Goal: Task Accomplishment & Management: Complete application form

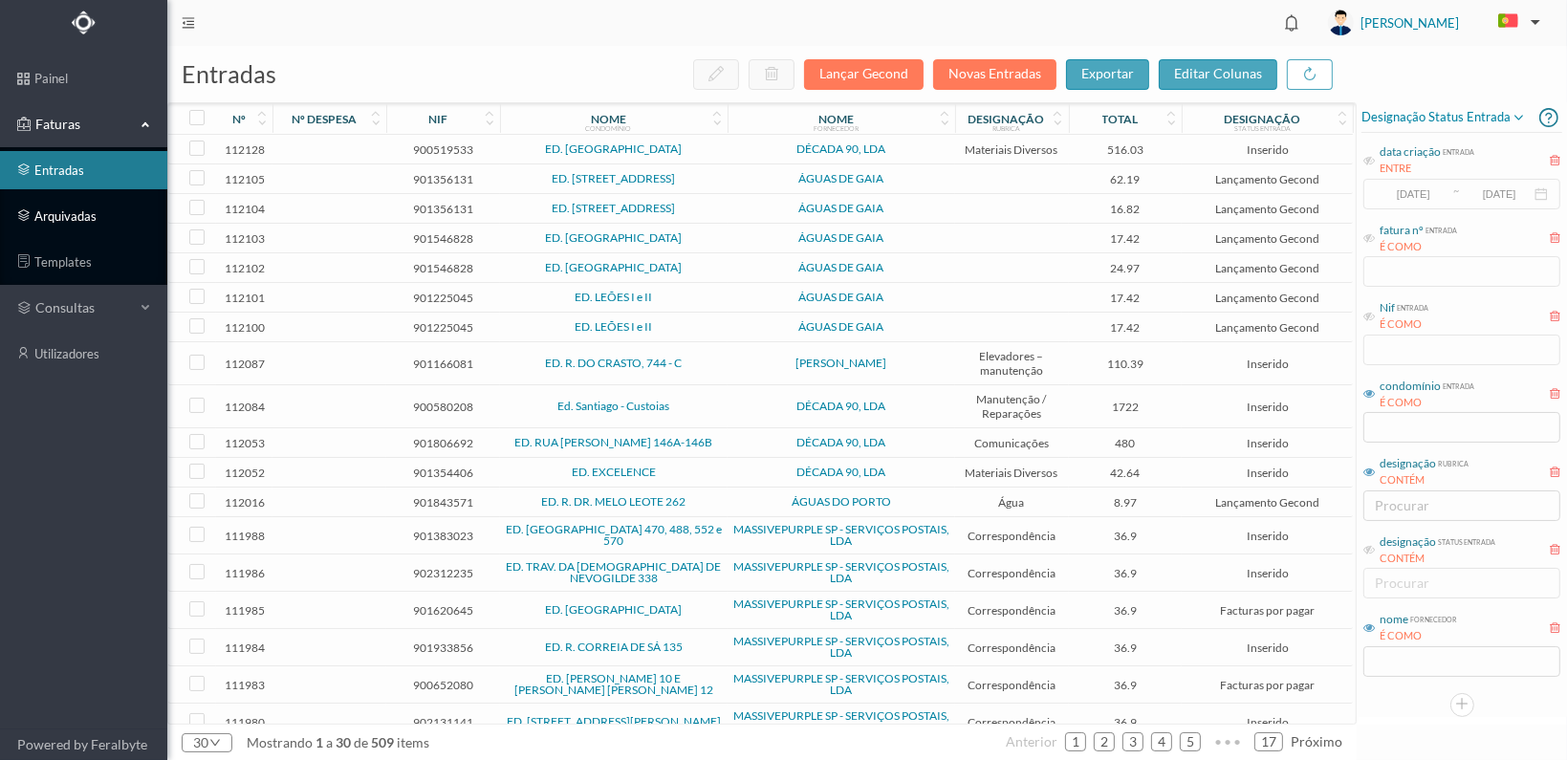
click at [45, 211] on link "arquivadas" at bounding box center [83, 216] width 167 height 38
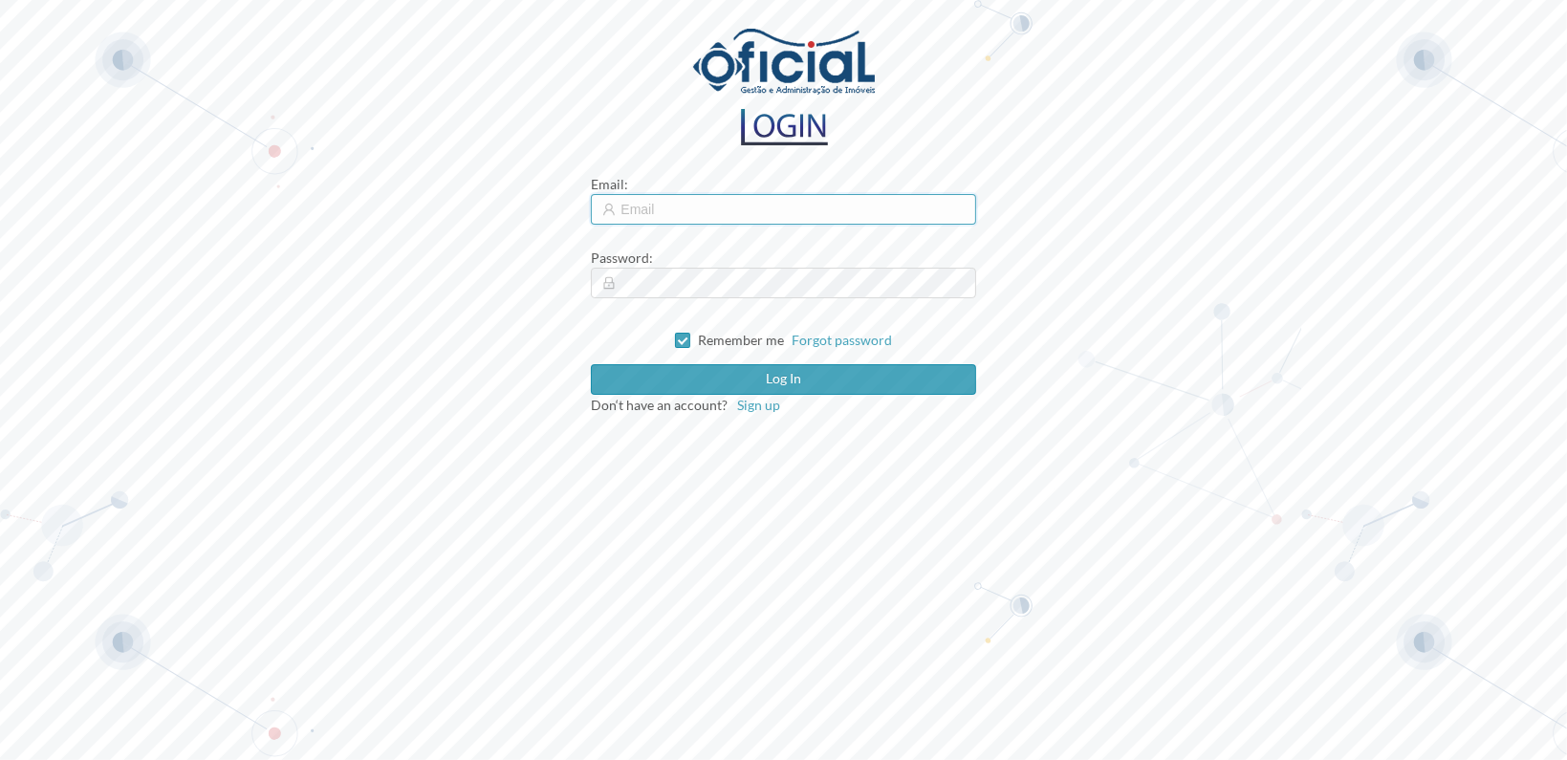
type input "[EMAIL_ADDRESS][DOMAIN_NAME]"
click at [770, 221] on input "[EMAIL_ADDRESS][DOMAIN_NAME]" at bounding box center [783, 209] width 384 height 31
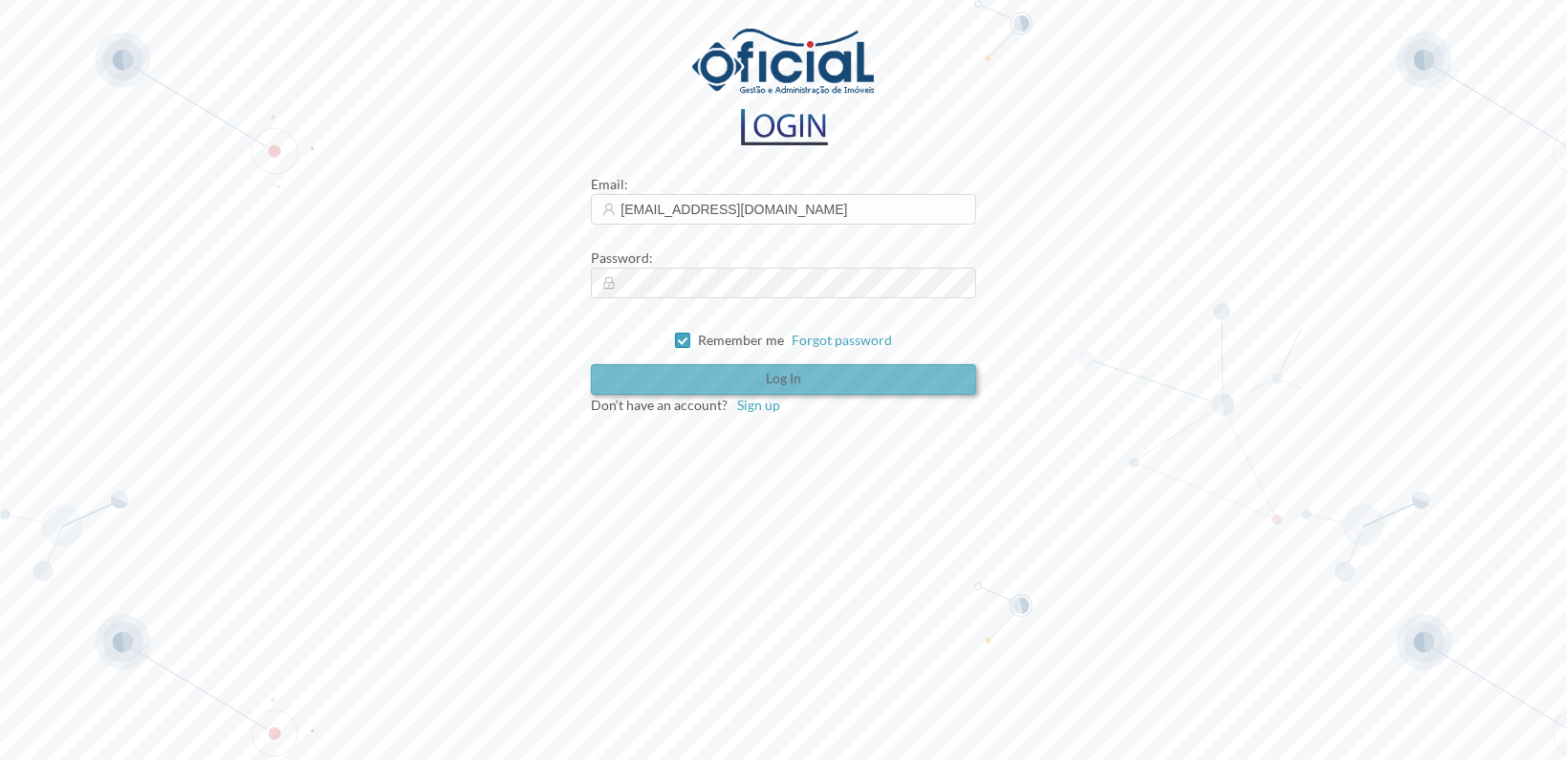
click at [754, 384] on button "Log in" at bounding box center [783, 379] width 384 height 31
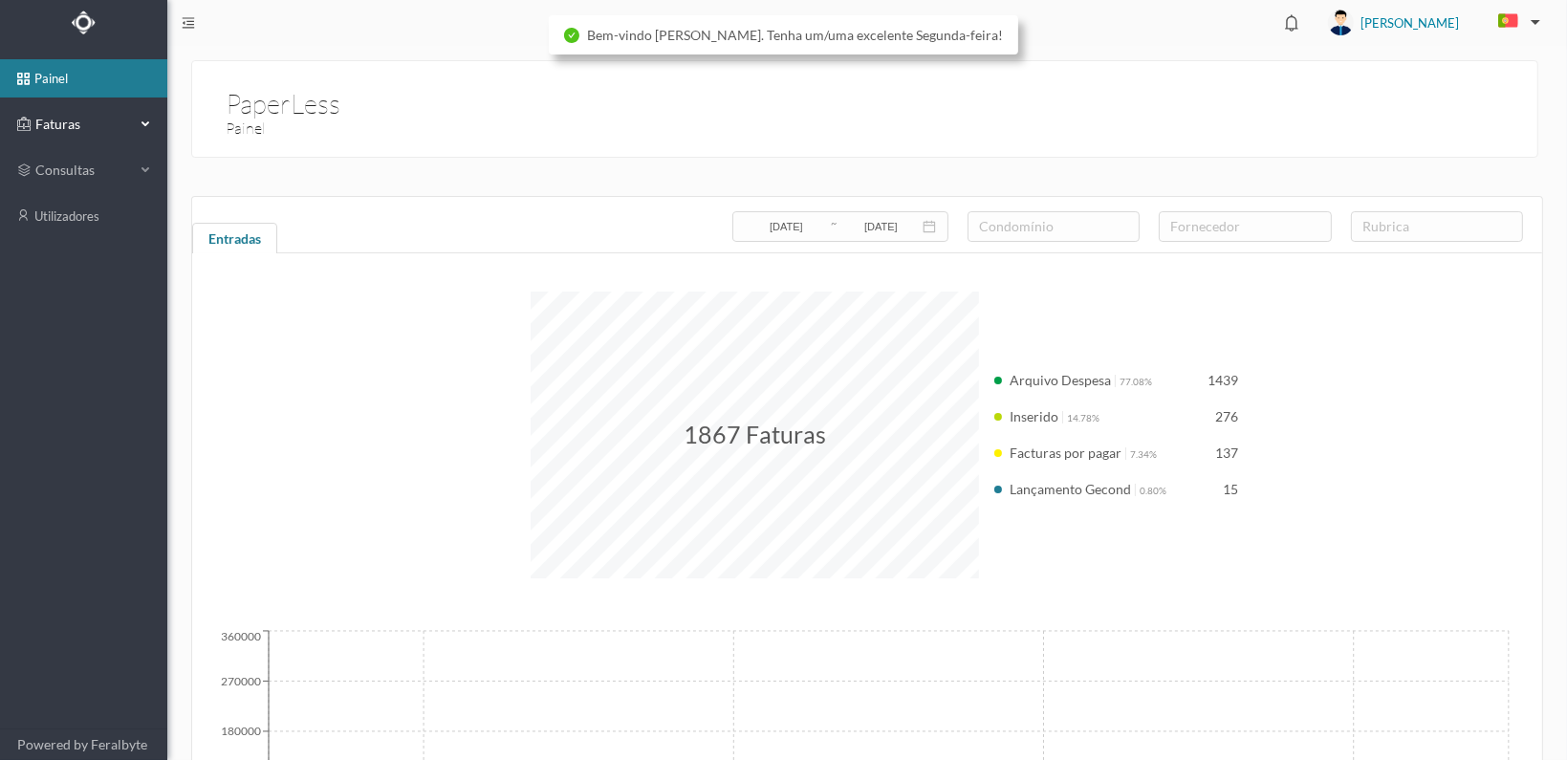
click at [54, 115] on span "Faturas" at bounding box center [83, 124] width 105 height 19
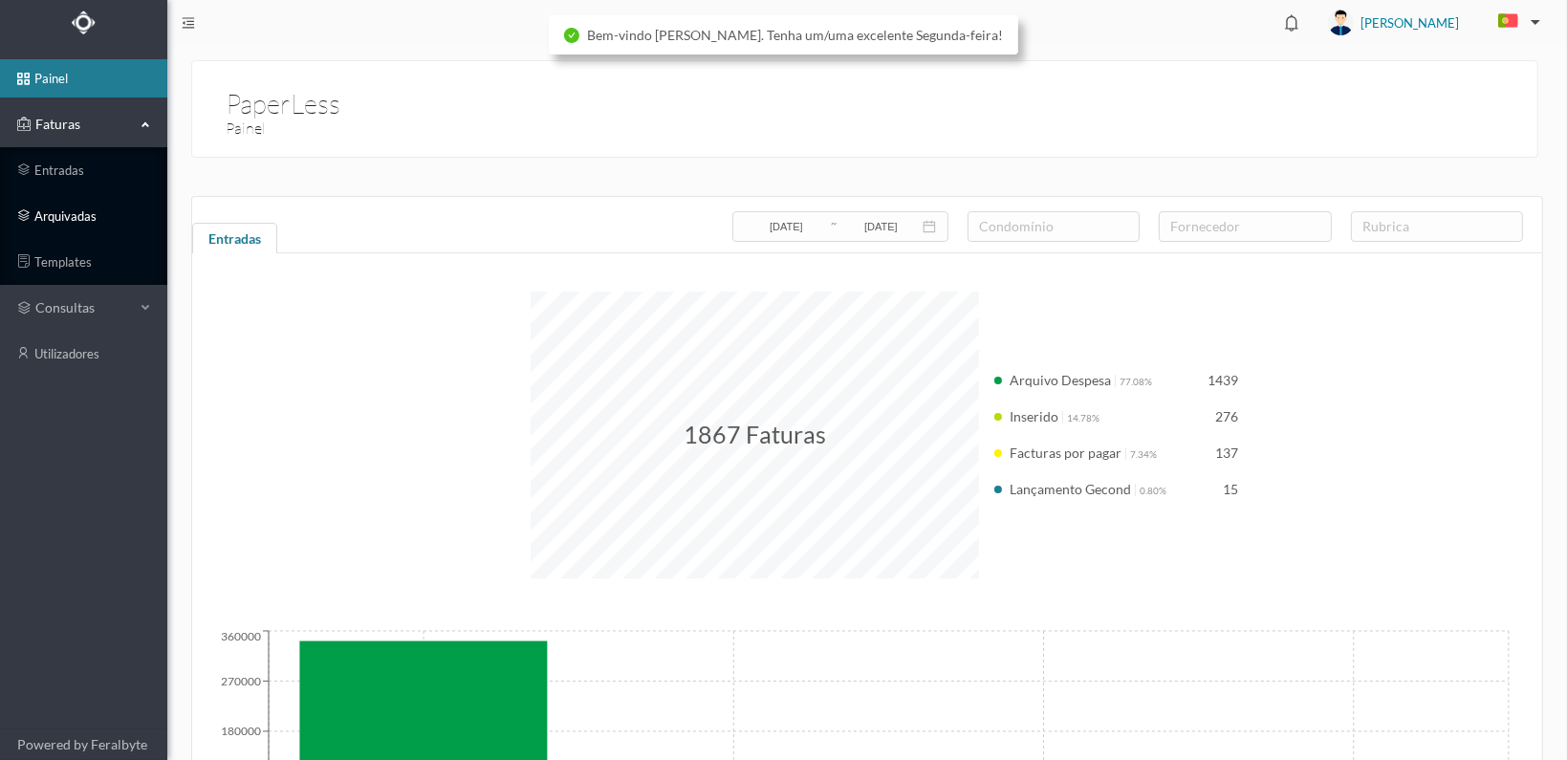
click at [48, 218] on link "arquivadas" at bounding box center [83, 216] width 167 height 38
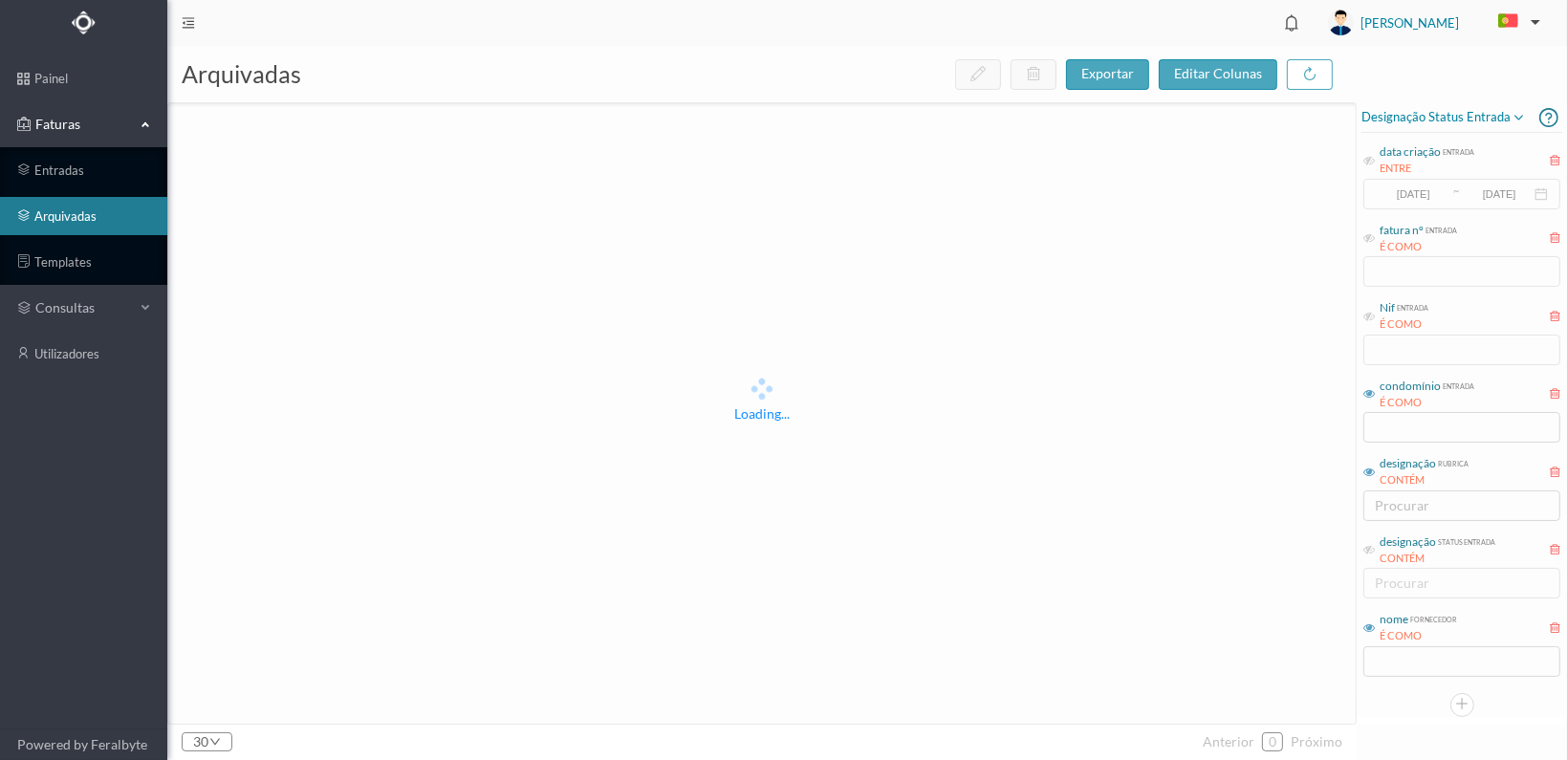
click at [1372, 394] on icon at bounding box center [1368, 393] width 11 height 11
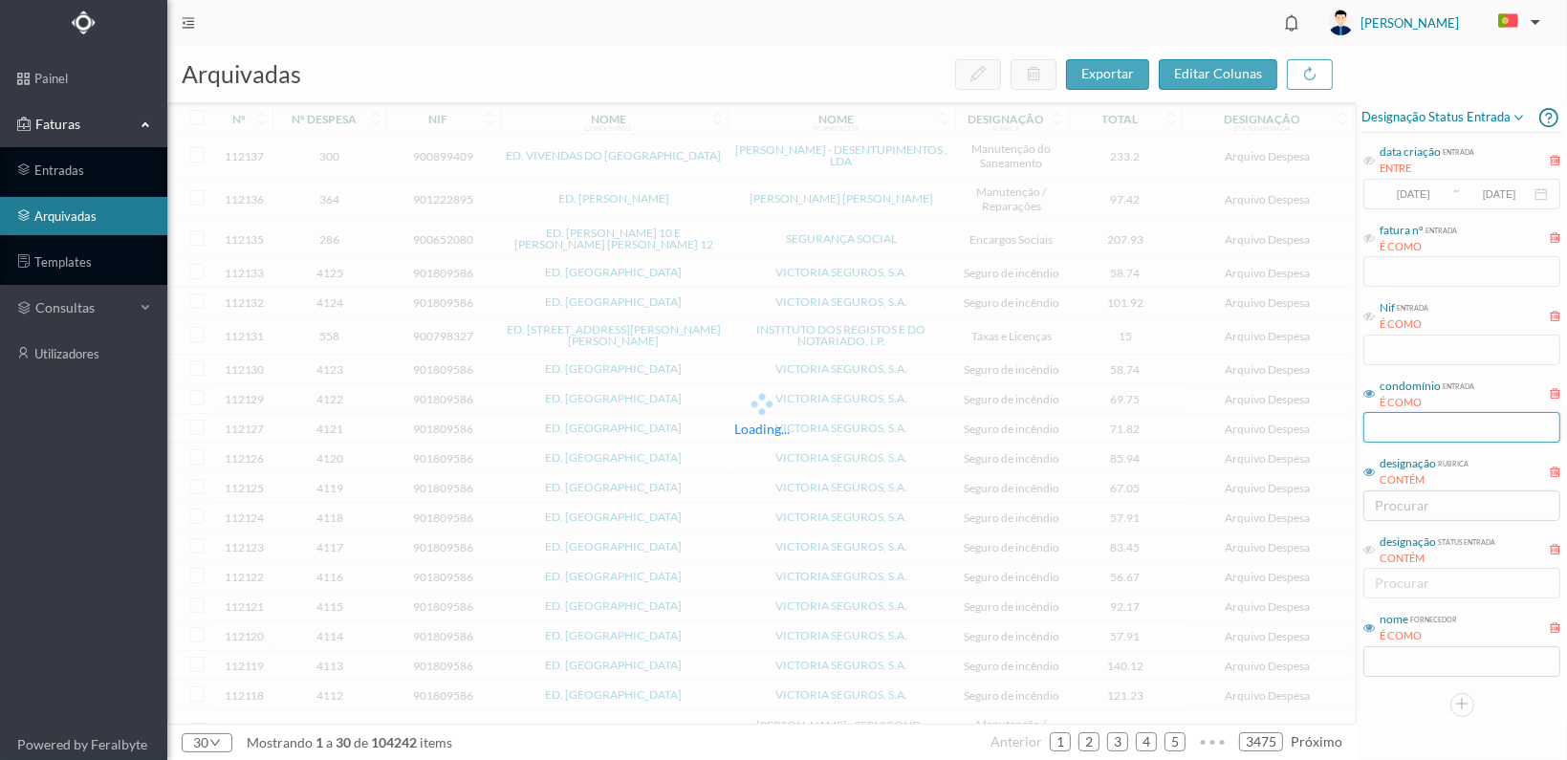
click at [1400, 428] on input "text" at bounding box center [1461, 427] width 197 height 31
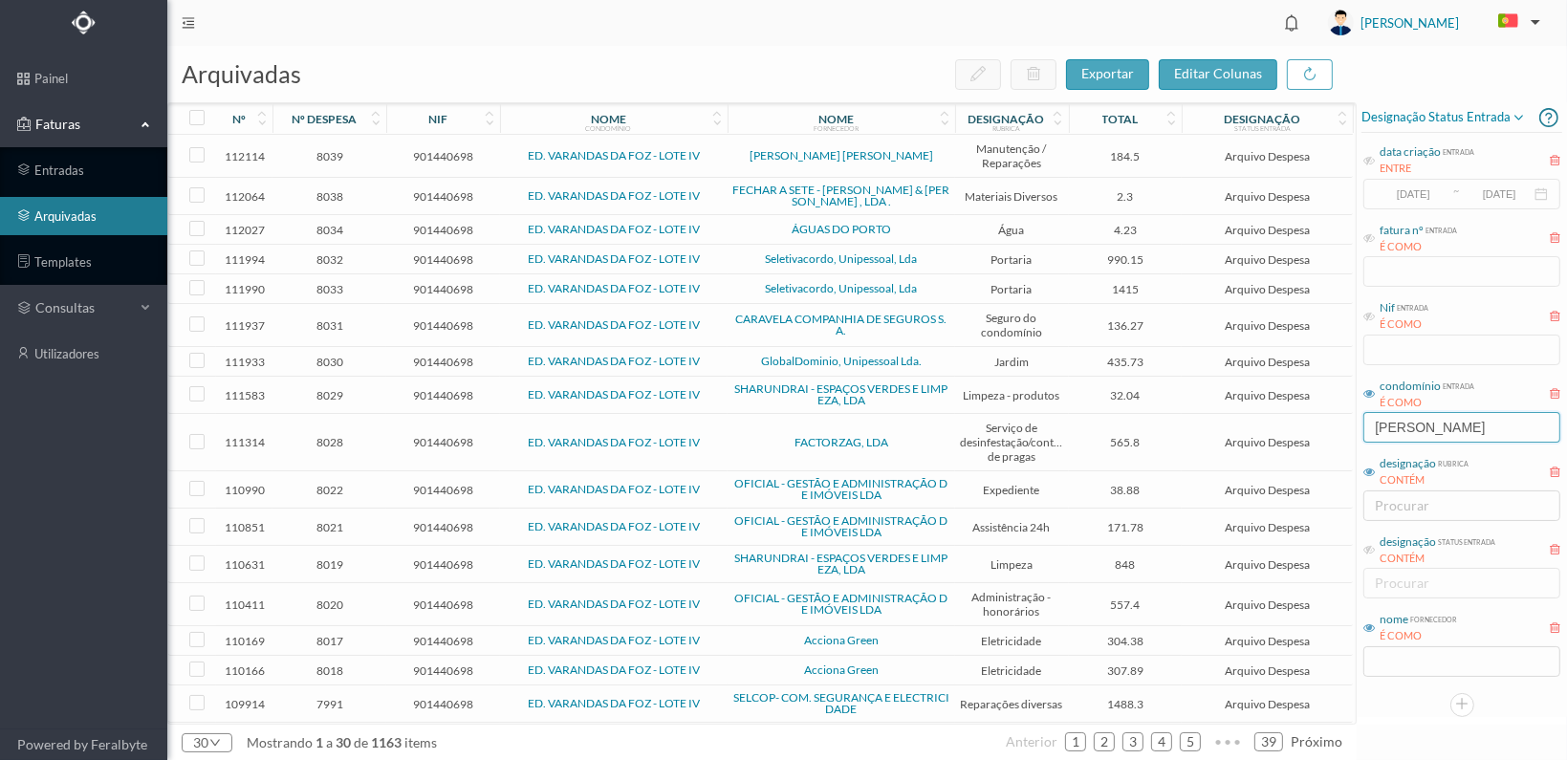
type input "[PERSON_NAME]"
click at [1408, 670] on input "text" at bounding box center [1461, 661] width 197 height 31
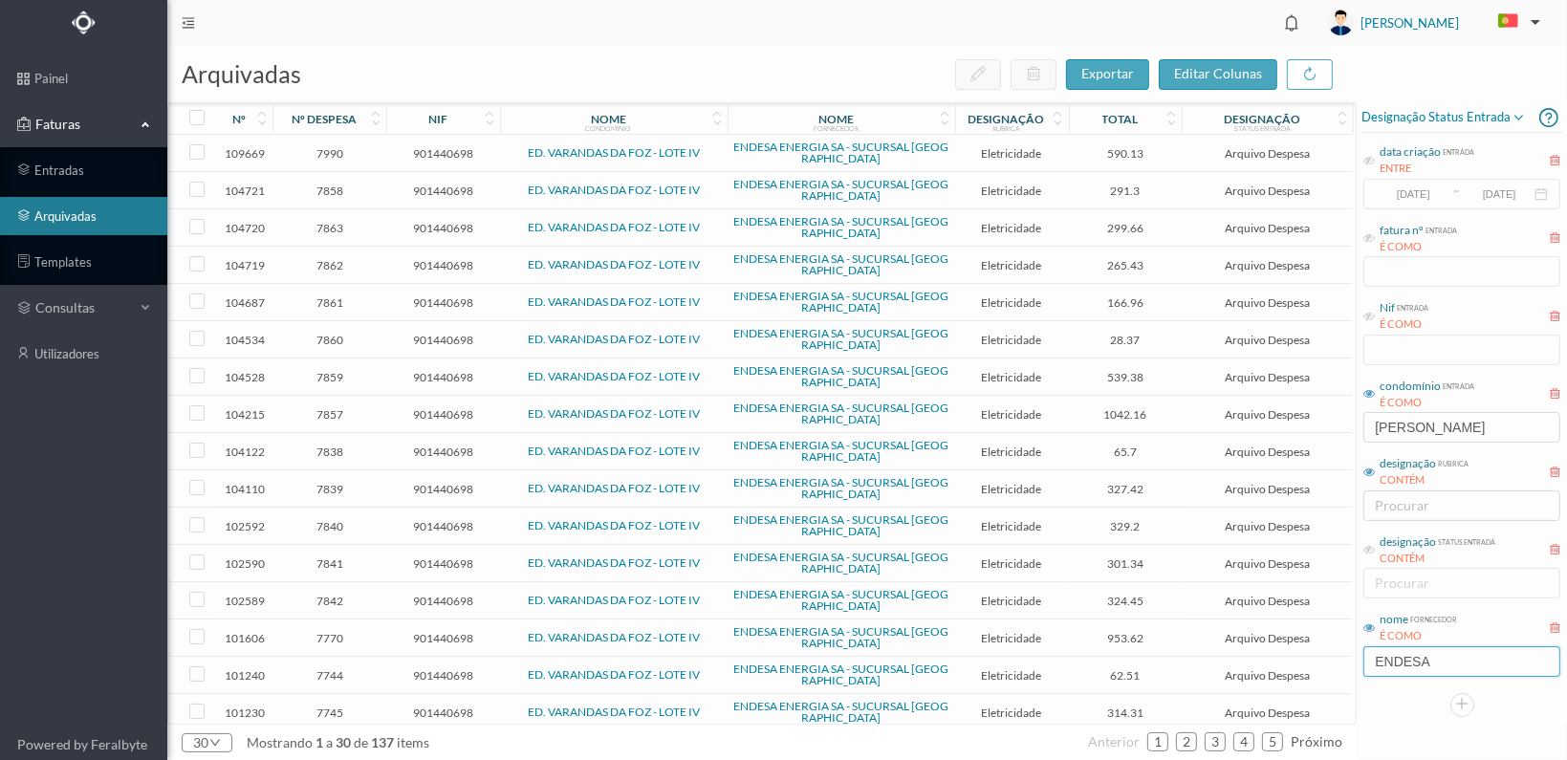
type input "ENDESA"
click at [413, 154] on span "901440698" at bounding box center [443, 153] width 104 height 14
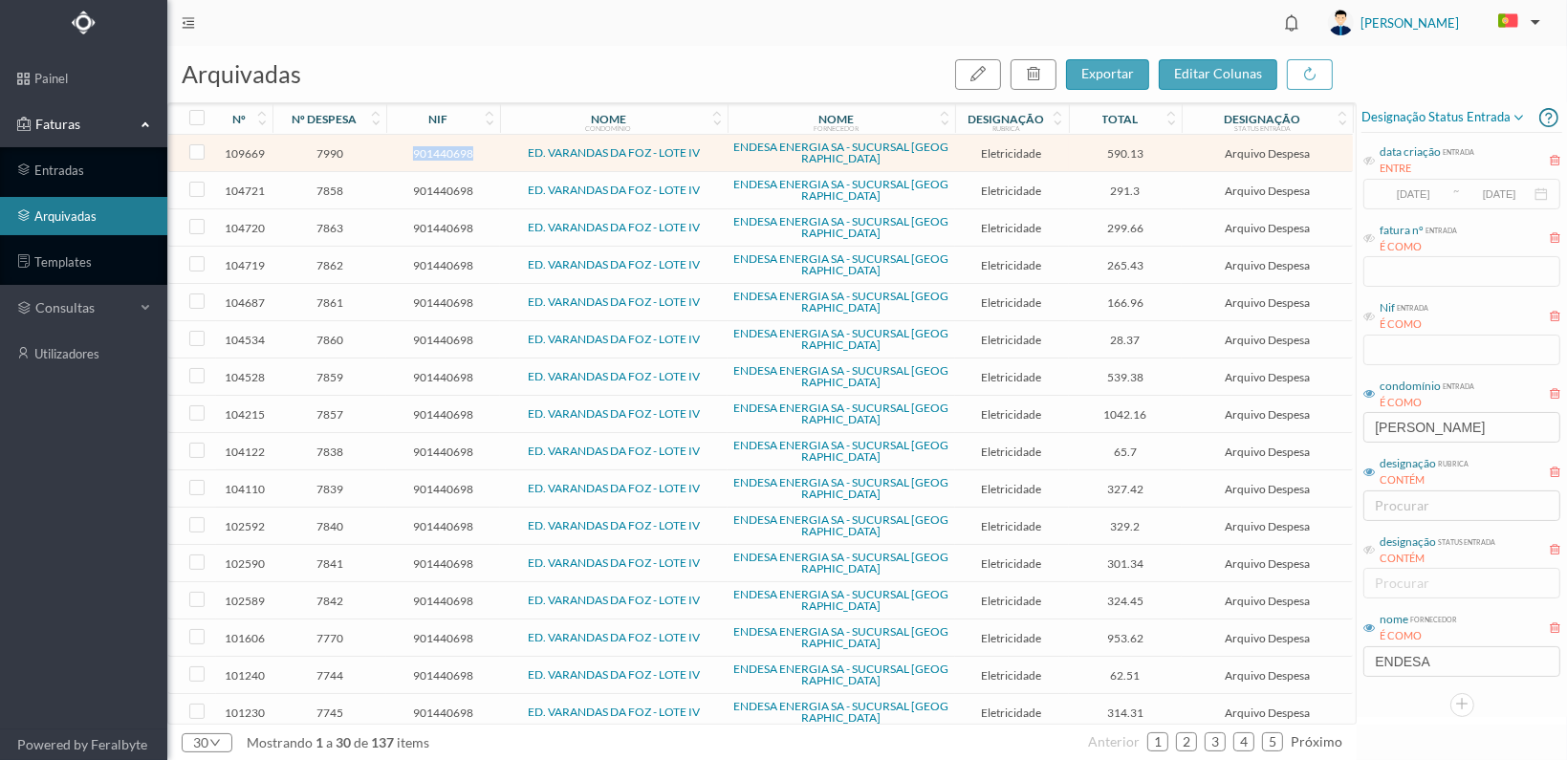
click at [413, 154] on span "901440698" at bounding box center [443, 153] width 104 height 14
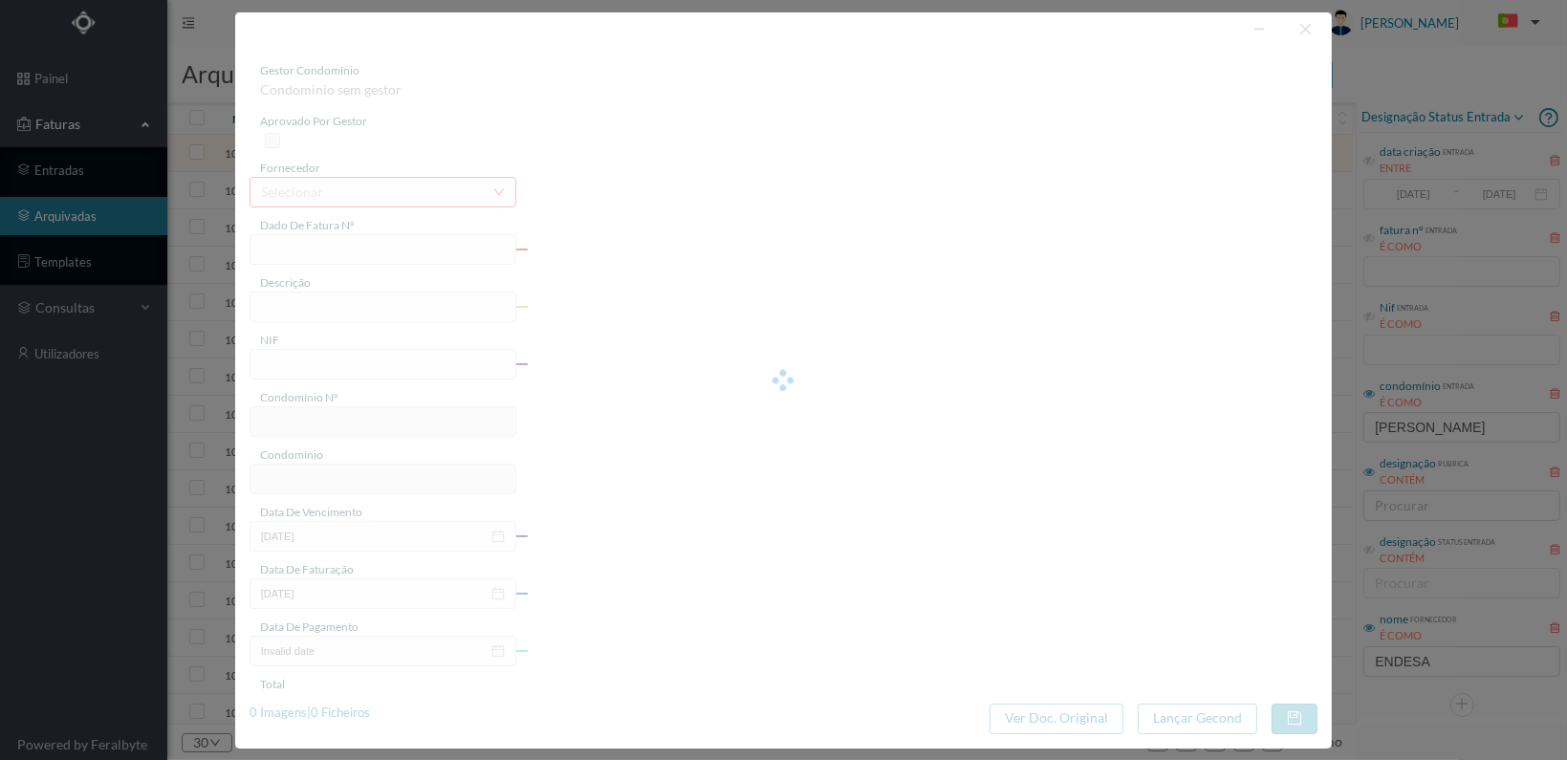
type input "FAC 0200312025/0045505886"
type input "484 (05.06.2025 a 19.06.2025)"
type input "901440698"
type input "28-08-2025"
type input "12-08-2025"
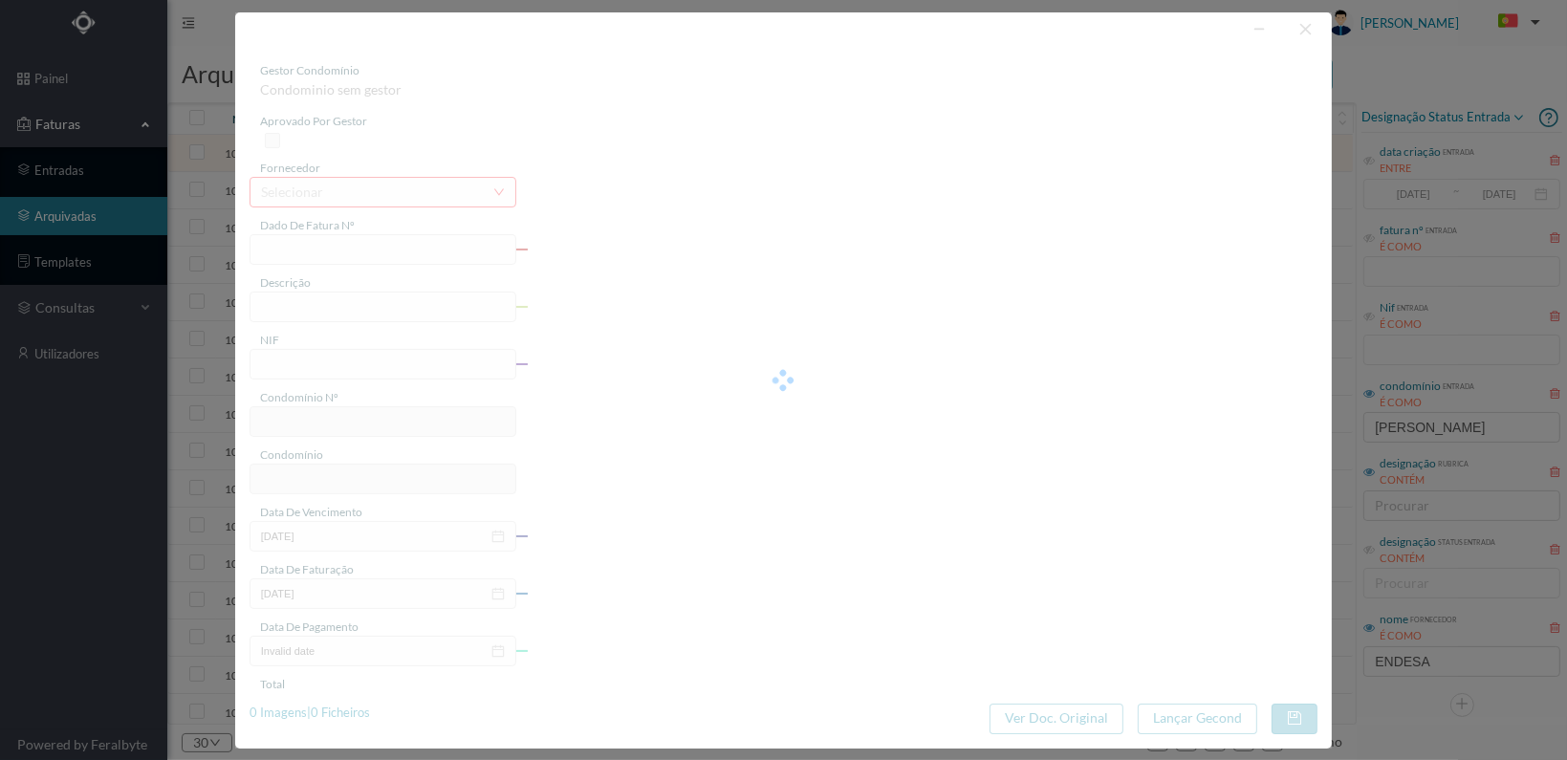
type input "28-08-2025"
type input "590.13"
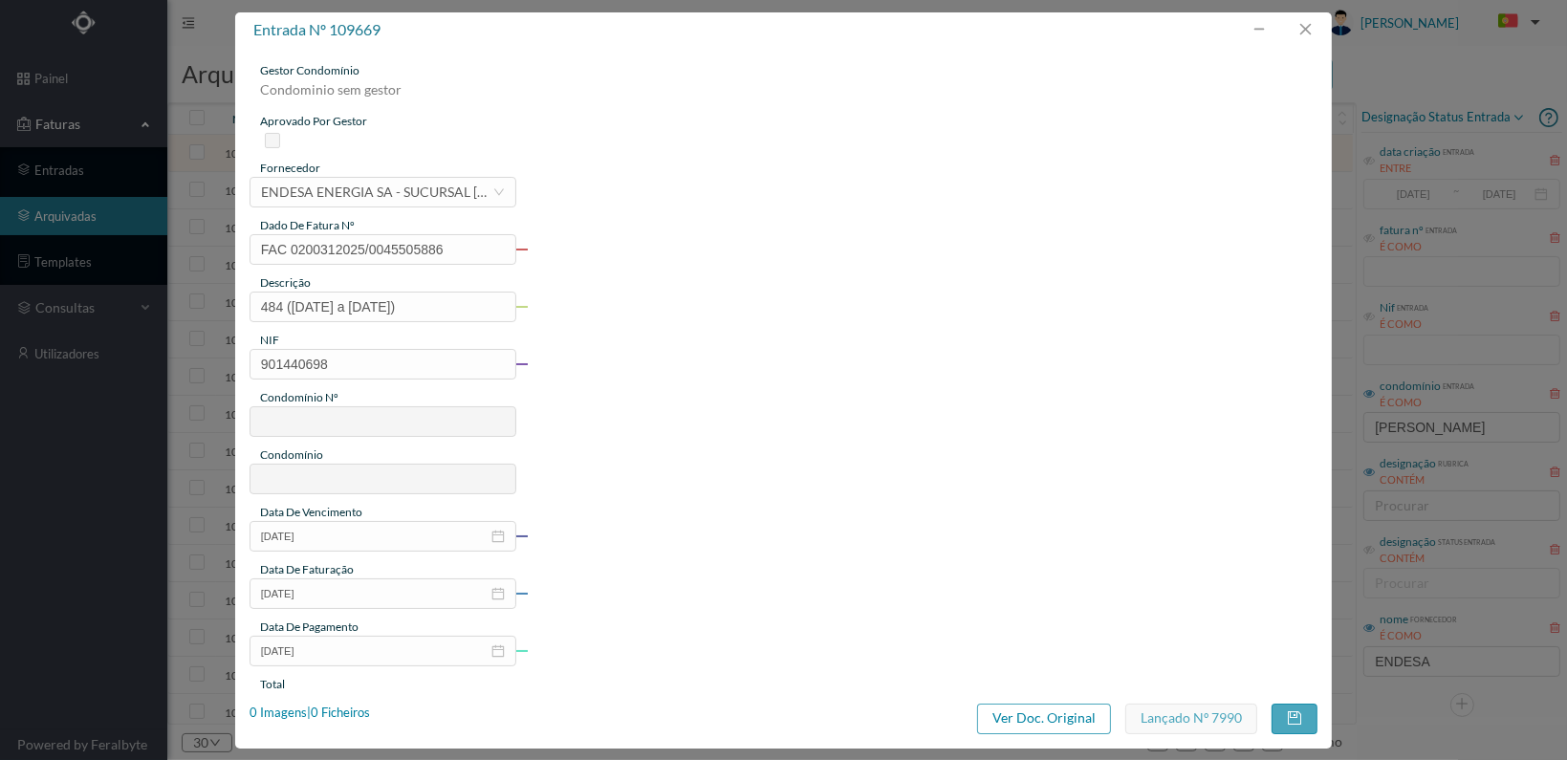
type input "63"
type input "ED. VARANDAS DA FOZ - LOTE IV"
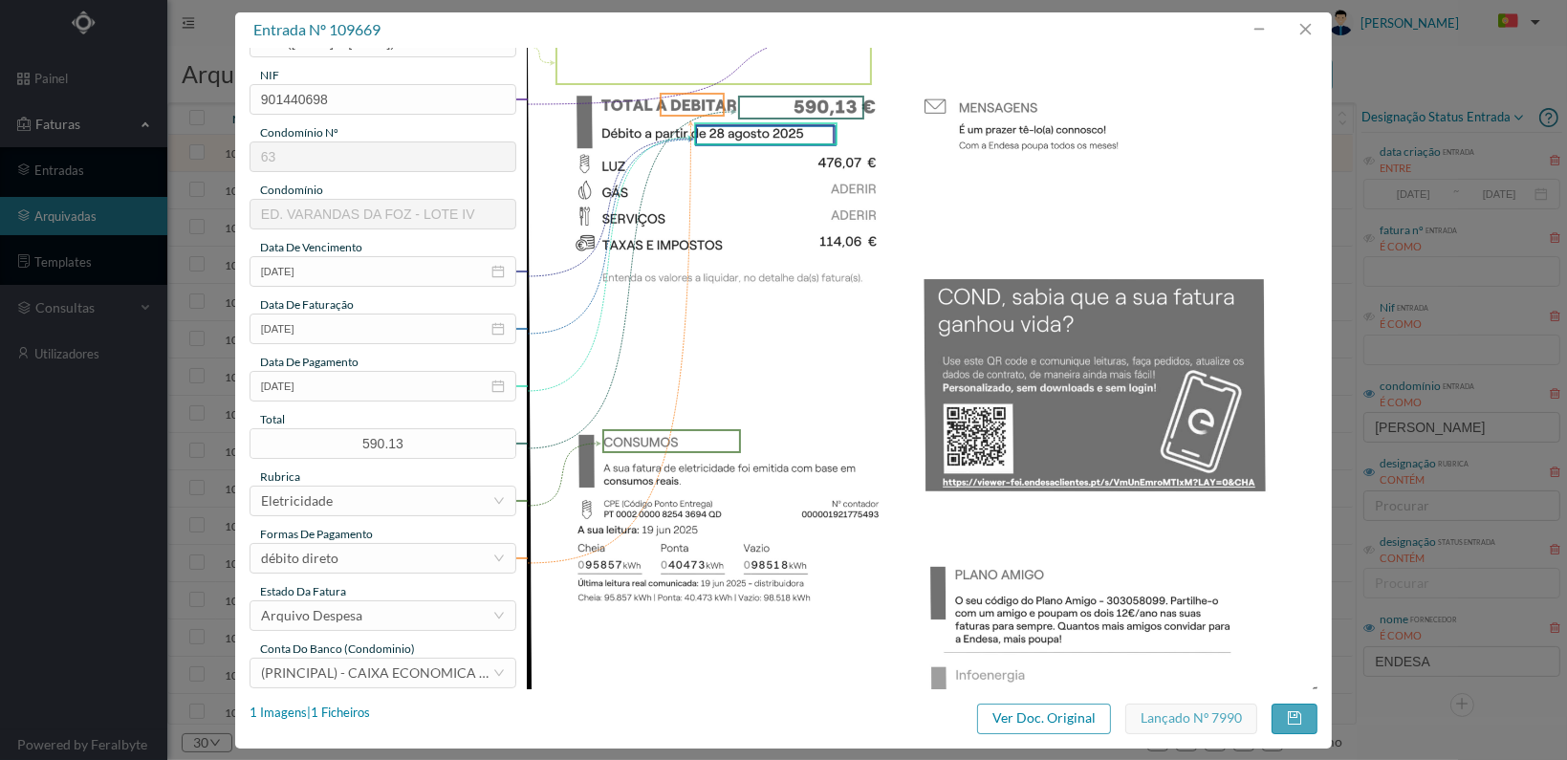
scroll to position [116, 0]
